Goal: Navigation & Orientation: Find specific page/section

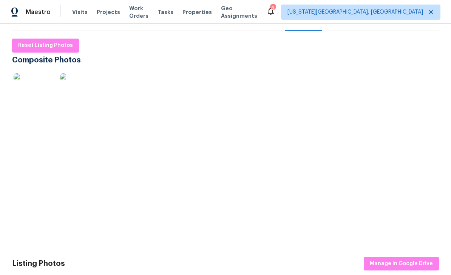
scroll to position [122, 0]
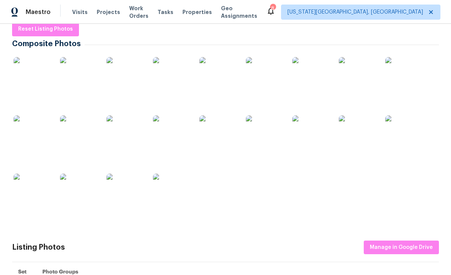
click at [29, 74] on img at bounding box center [33, 76] width 38 height 38
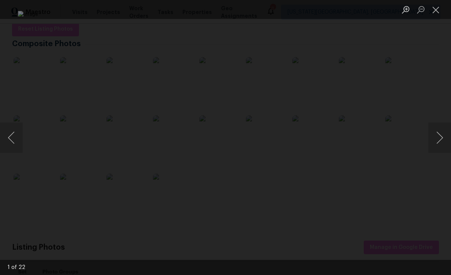
click at [438, 127] on button "Next image" at bounding box center [439, 137] width 23 height 30
click at [430, 134] on button "Next image" at bounding box center [439, 137] width 23 height 30
click at [429, 135] on button "Next image" at bounding box center [439, 137] width 23 height 30
click at [433, 131] on button "Next image" at bounding box center [439, 137] width 23 height 30
click at [437, 127] on button "Next image" at bounding box center [439, 137] width 23 height 30
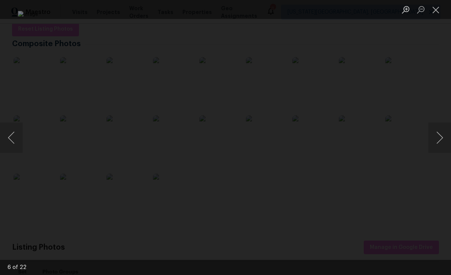
click at [436, 127] on button "Next image" at bounding box center [439, 137] width 23 height 30
click at [436, 124] on button "Next image" at bounding box center [439, 137] width 23 height 30
click at [435, 124] on button "Next image" at bounding box center [439, 137] width 23 height 30
click at [436, 123] on button "Next image" at bounding box center [439, 137] width 23 height 30
click at [434, 123] on button "Next image" at bounding box center [439, 137] width 23 height 30
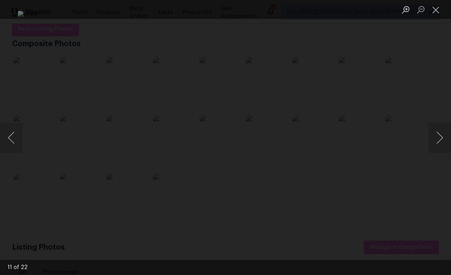
click at [436, 121] on div "Lightbox" at bounding box center [225, 137] width 451 height 275
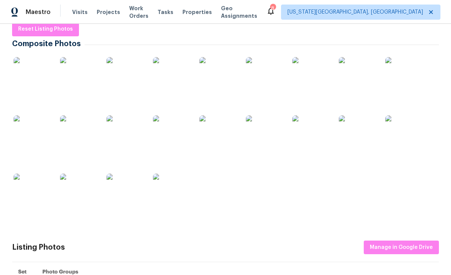
click at [88, 192] on img at bounding box center [79, 192] width 38 height 38
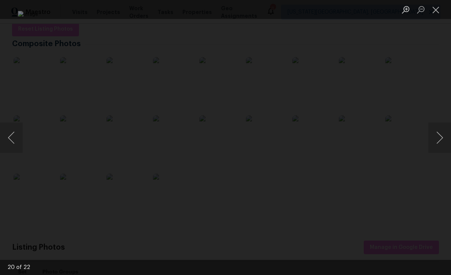
click at [440, 130] on button "Next image" at bounding box center [439, 137] width 23 height 30
click at [439, 124] on button "Next image" at bounding box center [439, 137] width 23 height 30
click at [437, 129] on button "Next image" at bounding box center [439, 137] width 23 height 30
click at [437, 130] on button "Next image" at bounding box center [439, 137] width 23 height 30
click at [438, 130] on button "Next image" at bounding box center [439, 137] width 23 height 30
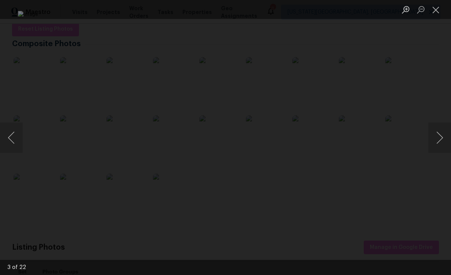
click at [438, 10] on button "Close lightbox" at bounding box center [435, 9] width 15 height 13
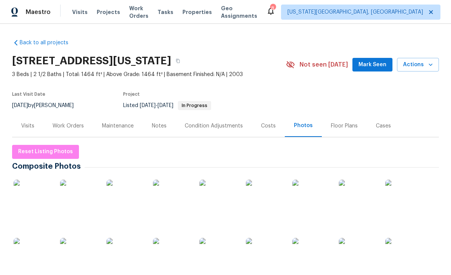
scroll to position [0, 0]
click at [169, 12] on span "Tasks" at bounding box center [166, 11] width 16 height 5
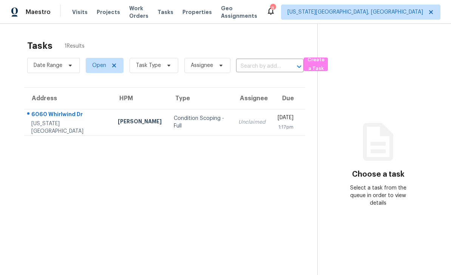
click at [207, 14] on span "Properties" at bounding box center [196, 12] width 29 height 8
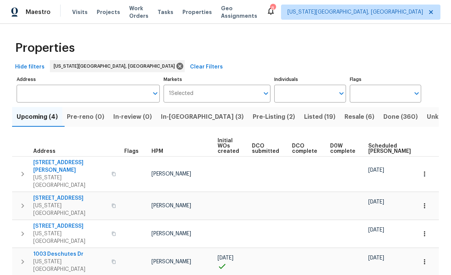
click at [253, 121] on span "Pre-Listing (2)" at bounding box center [274, 116] width 42 height 11
